Goal: Obtain resource: Download file/media

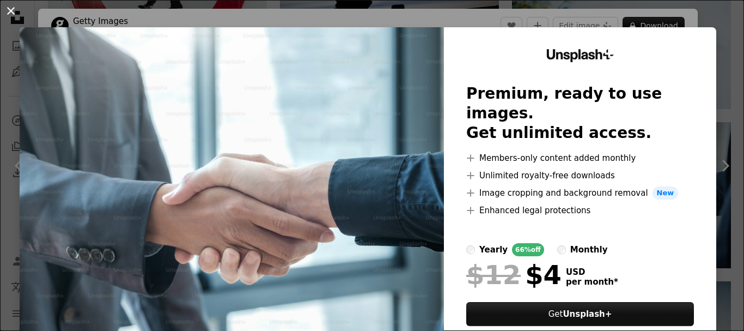
click at [8, 13] on button "An X shape" at bounding box center [10, 10] width 13 height 13
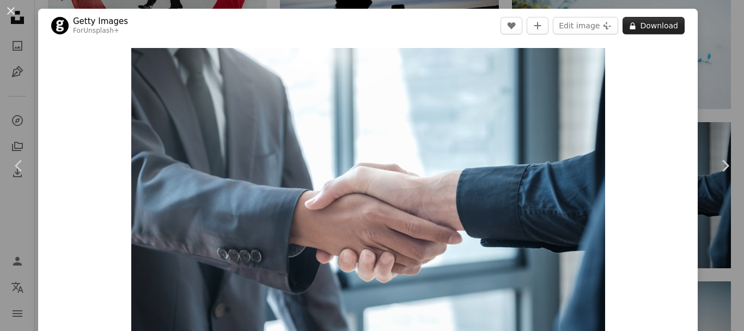
click at [658, 27] on button "A lock Download" at bounding box center [654, 25] width 62 height 17
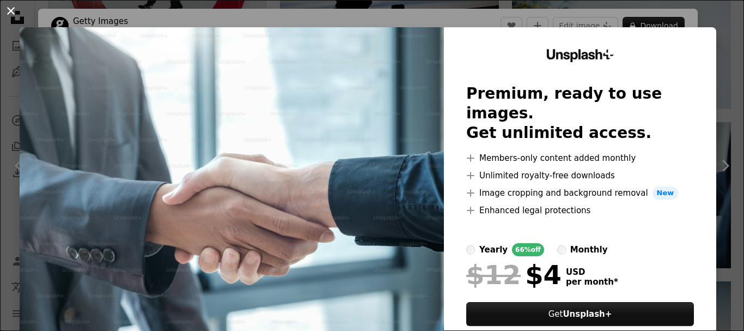
click at [14, 12] on button "An X shape" at bounding box center [10, 10] width 13 height 13
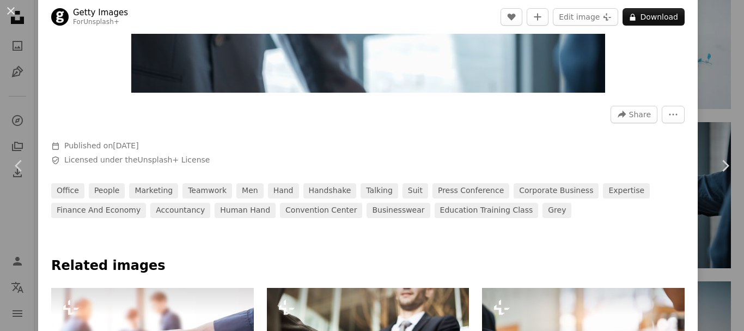
scroll to position [272, 0]
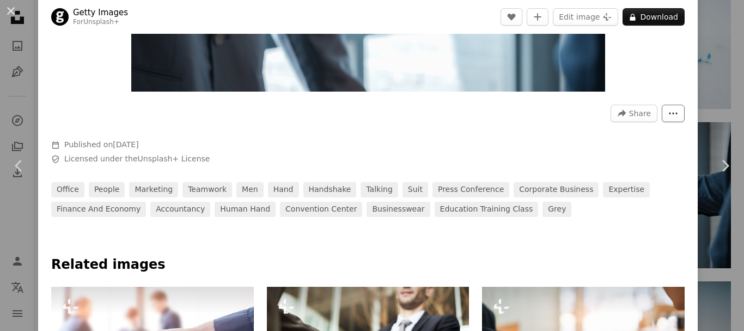
click at [668, 112] on icon "More Actions" at bounding box center [673, 113] width 10 height 10
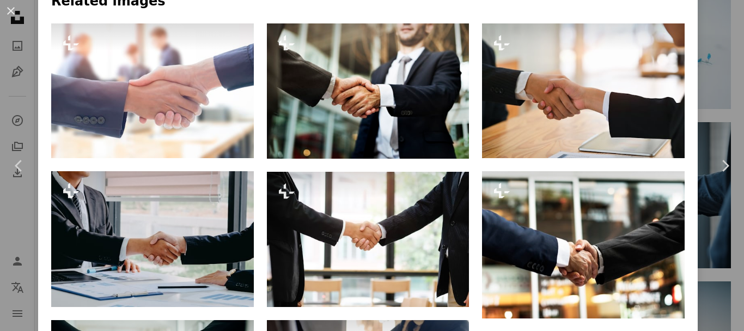
scroll to position [545, 0]
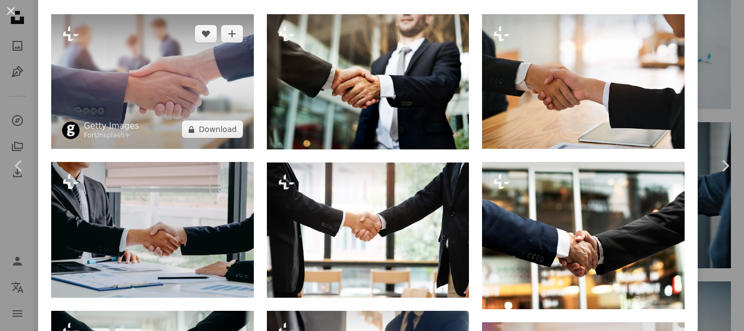
click at [165, 100] on img at bounding box center [152, 81] width 203 height 135
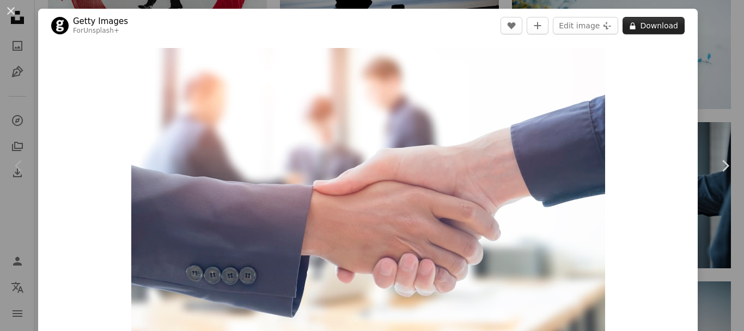
click at [633, 22] on button "A lock Download" at bounding box center [654, 25] width 62 height 17
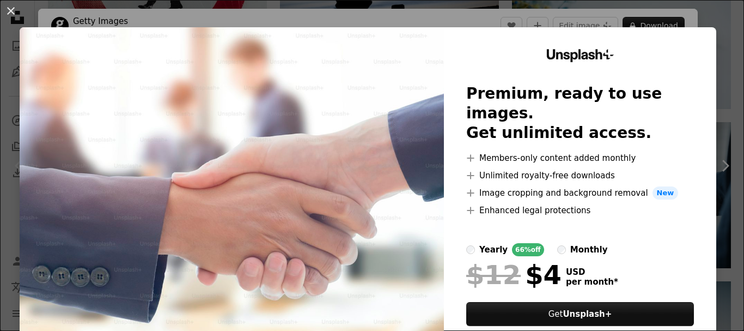
click at [688, 19] on div "An X shape Unsplash+ Premium, ready to use images. Get unlimited access. A plus…" at bounding box center [372, 165] width 744 height 331
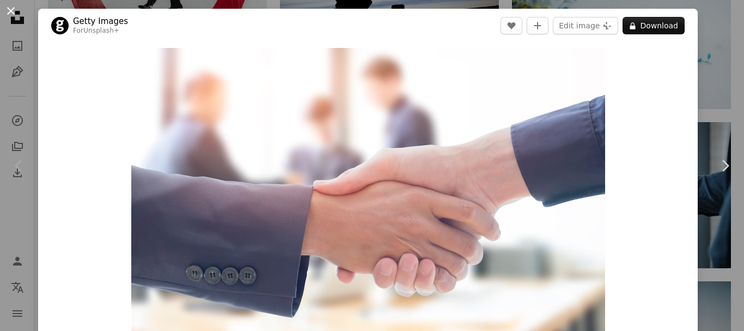
click at [10, 12] on button "An X shape" at bounding box center [10, 10] width 13 height 13
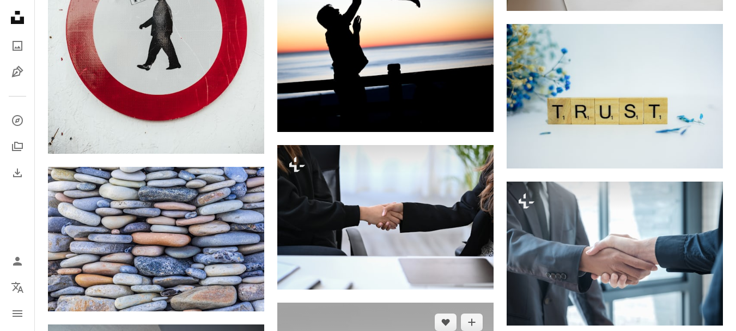
scroll to position [763, 0]
